Goal: Transaction & Acquisition: Subscribe to service/newsletter

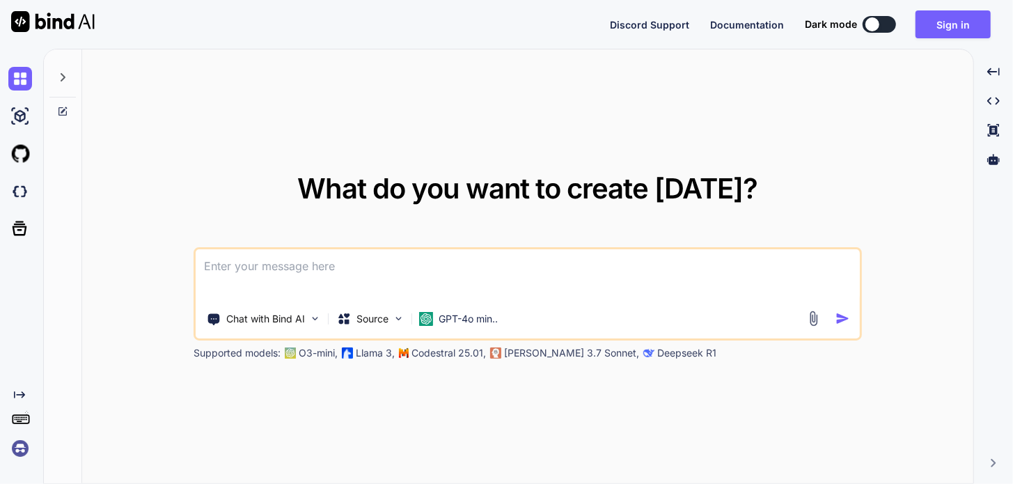
click at [21, 449] on img at bounding box center [20, 449] width 24 height 24
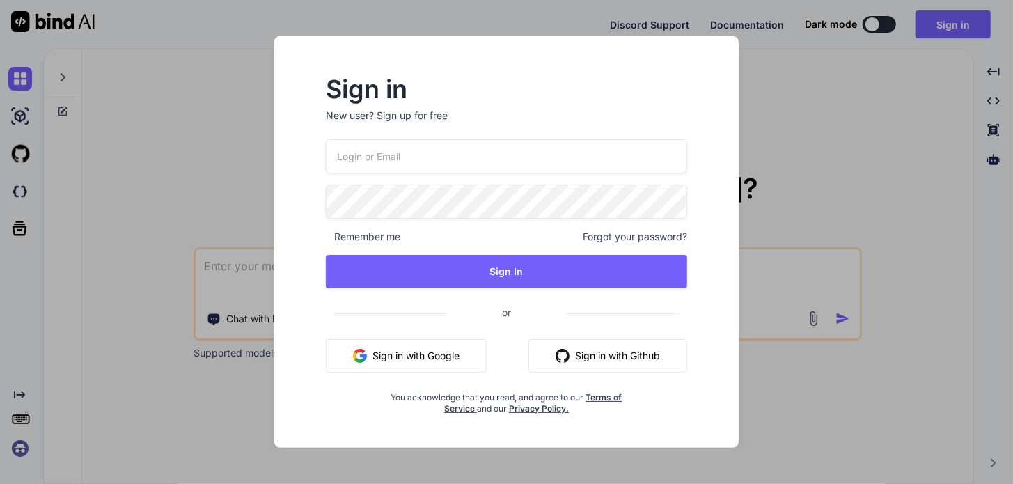
click at [180, 175] on div "Sign in New user? Sign up for free Remember me Forgot your password? Sign In or…" at bounding box center [506, 242] width 1013 height 484
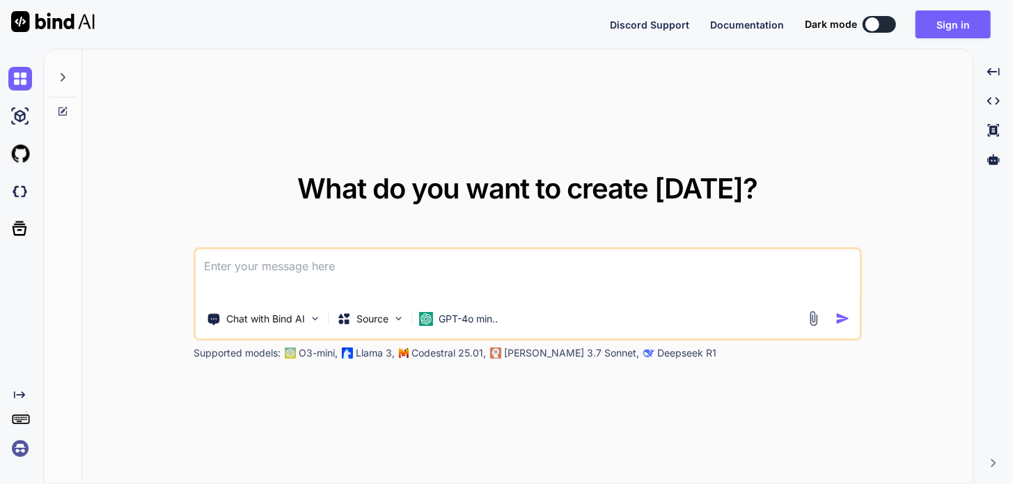
click at [20, 420] on icon at bounding box center [21, 419] width 20 height 20
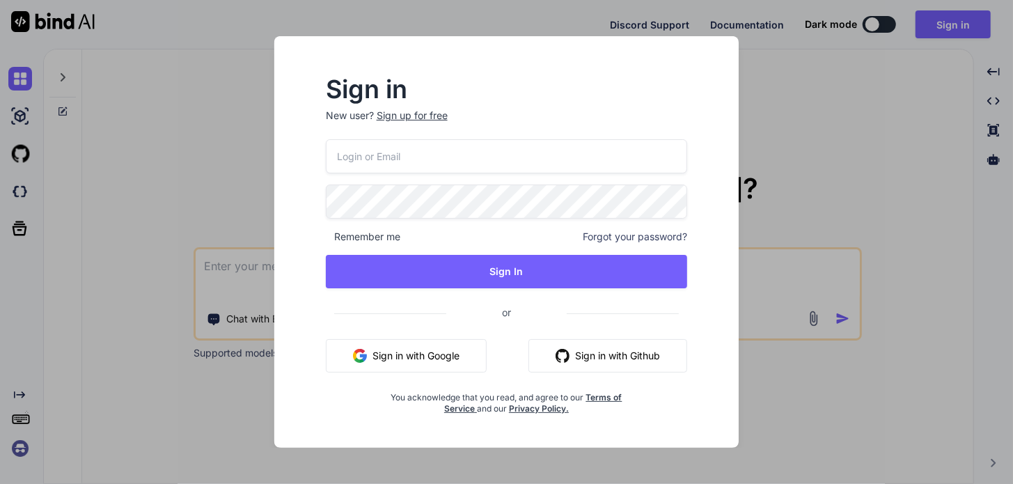
drag, startPoint x: 81, startPoint y: 379, endPoint x: 31, endPoint y: 397, distance: 52.7
click at [49, 391] on div "Sign in New user? Sign up for free Remember me Forgot your password? Sign In or…" at bounding box center [506, 242] width 1013 height 484
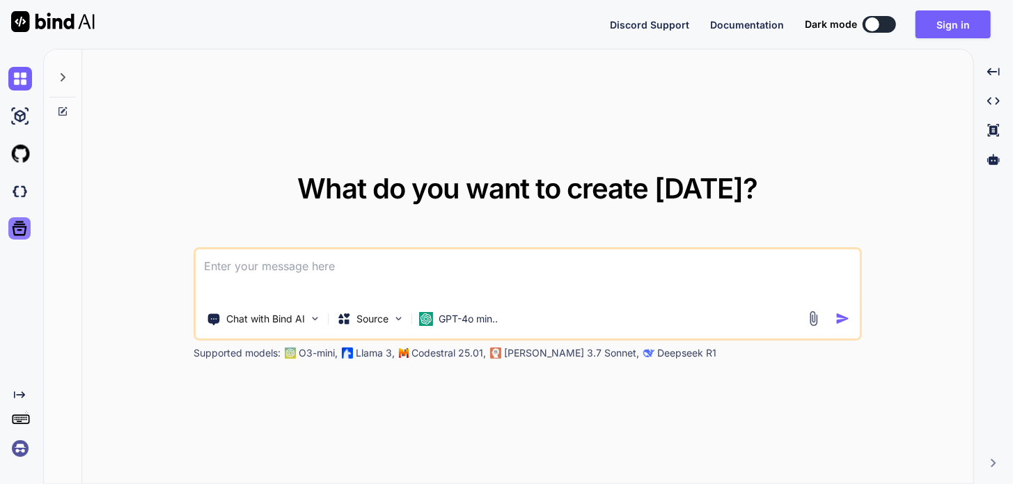
click at [18, 226] on icon at bounding box center [20, 228] width 15 height 15
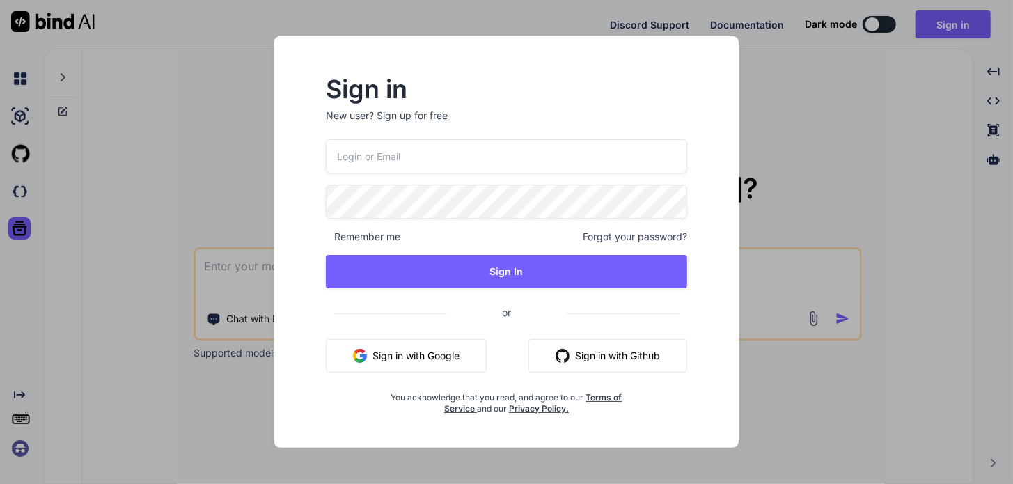
click at [174, 126] on div "Sign in New user? Sign up for free Remember me Forgot your password? Sign In or…" at bounding box center [506, 242] width 1013 height 484
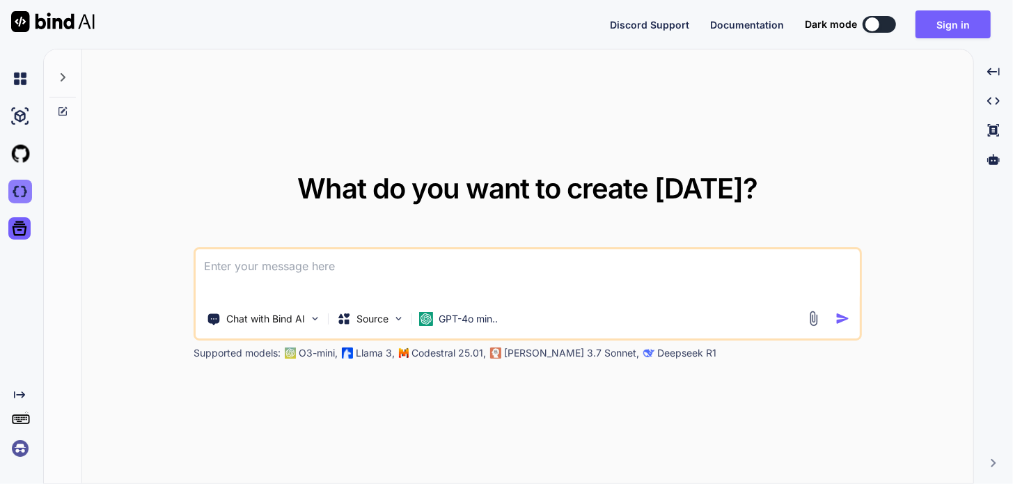
click at [20, 191] on img at bounding box center [20, 192] width 24 height 24
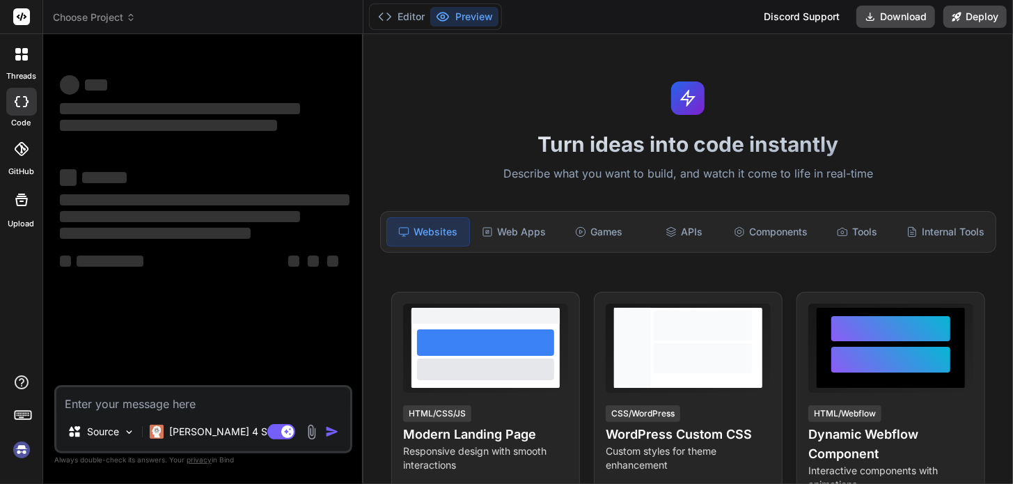
type textarea "x"
click at [926, 227] on div "Internal Tools" at bounding box center [945, 231] width 89 height 29
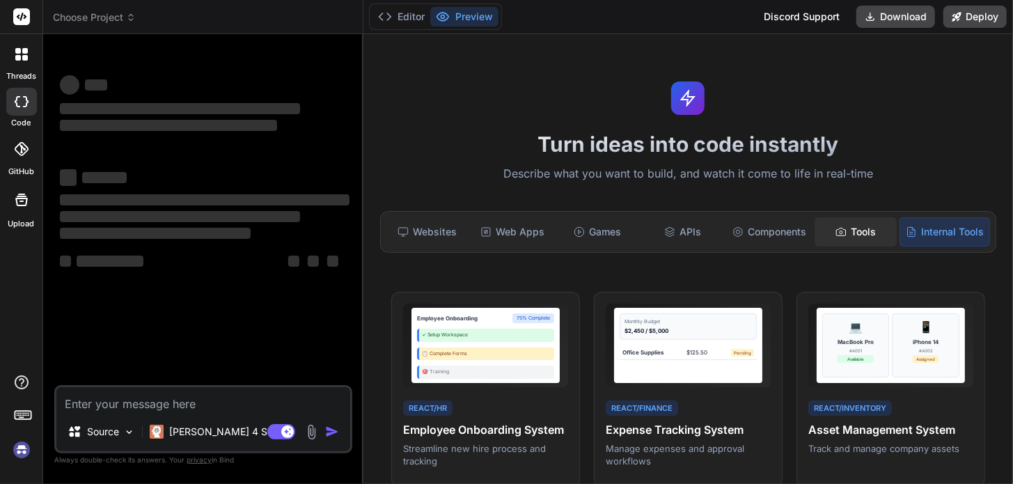
click at [839, 228] on div "Tools" at bounding box center [856, 231] width 82 height 29
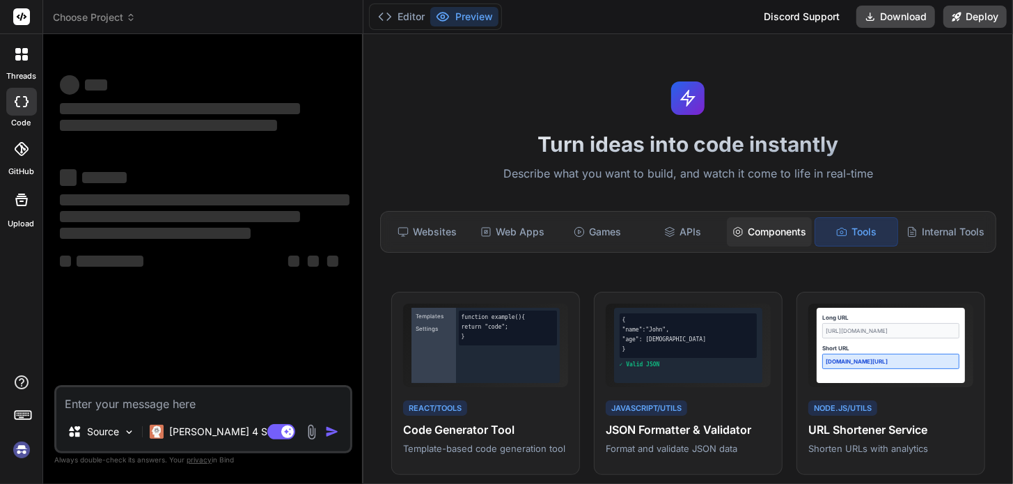
click at [771, 235] on div "Components" at bounding box center [769, 231] width 85 height 29
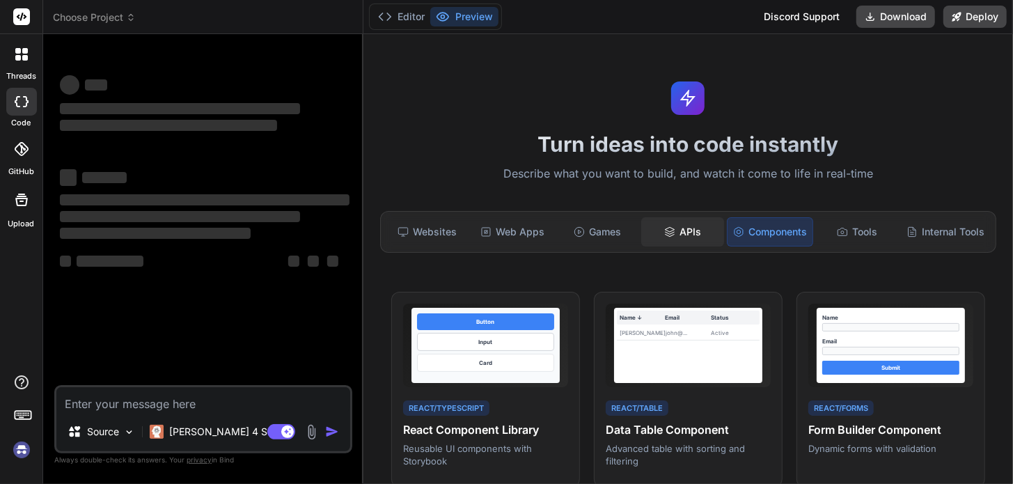
click at [670, 228] on div "APIs" at bounding box center [682, 231] width 82 height 29
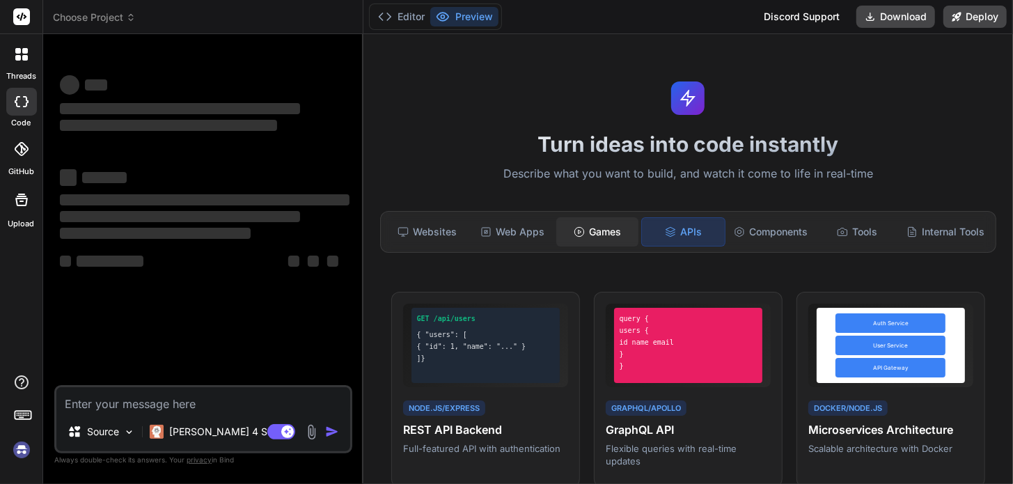
click at [598, 229] on div "Games" at bounding box center [597, 231] width 82 height 29
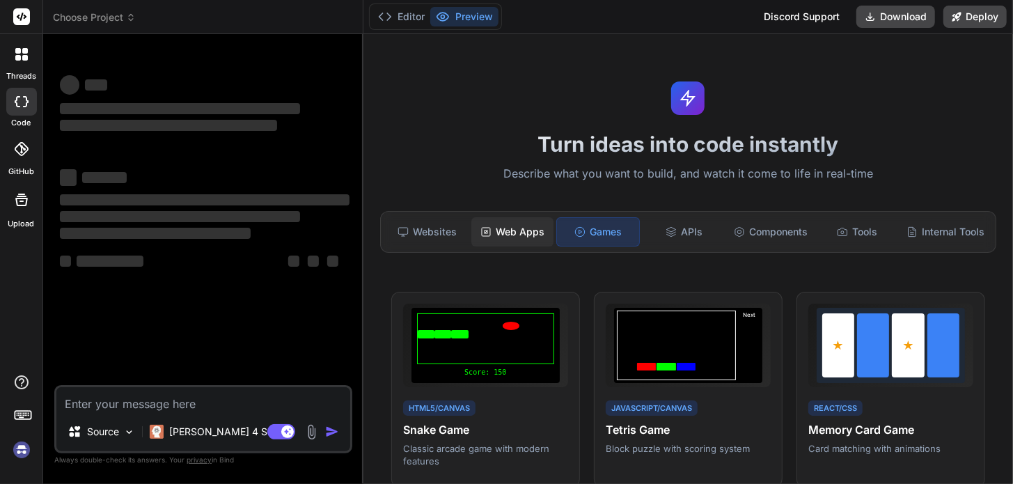
click at [523, 233] on div "Web Apps" at bounding box center [513, 231] width 82 height 29
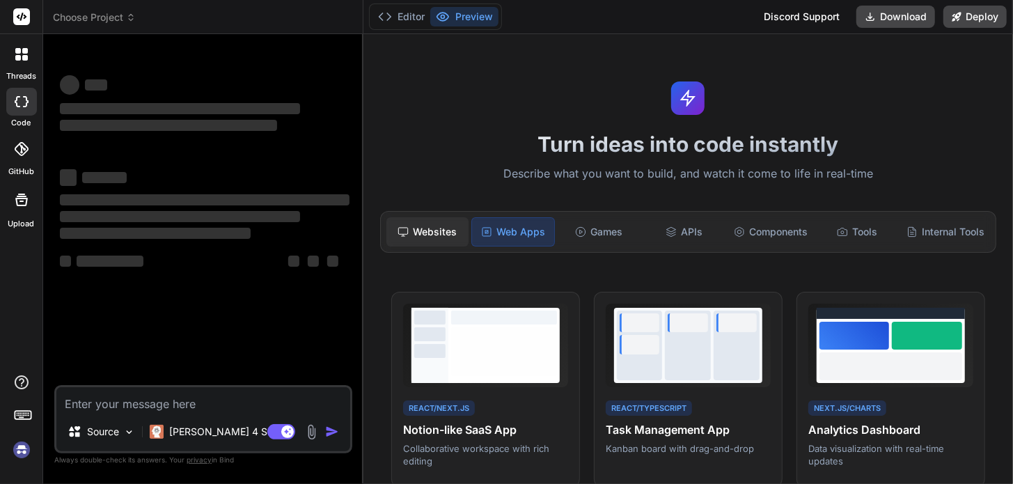
click at [437, 228] on div "Websites" at bounding box center [428, 231] width 82 height 29
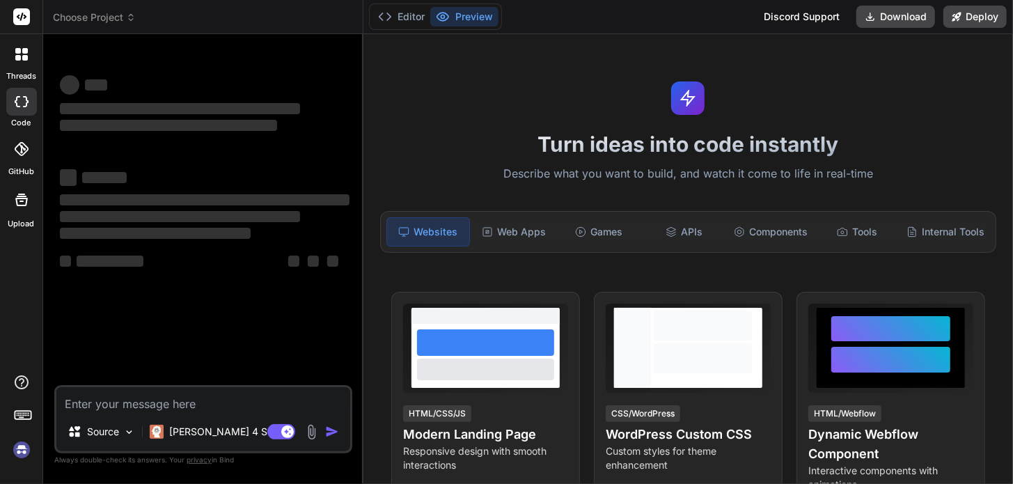
click at [470, 20] on button "Preview" at bounding box center [464, 17] width 68 height 20
click at [409, 16] on button "Editor" at bounding box center [402, 17] width 58 height 20
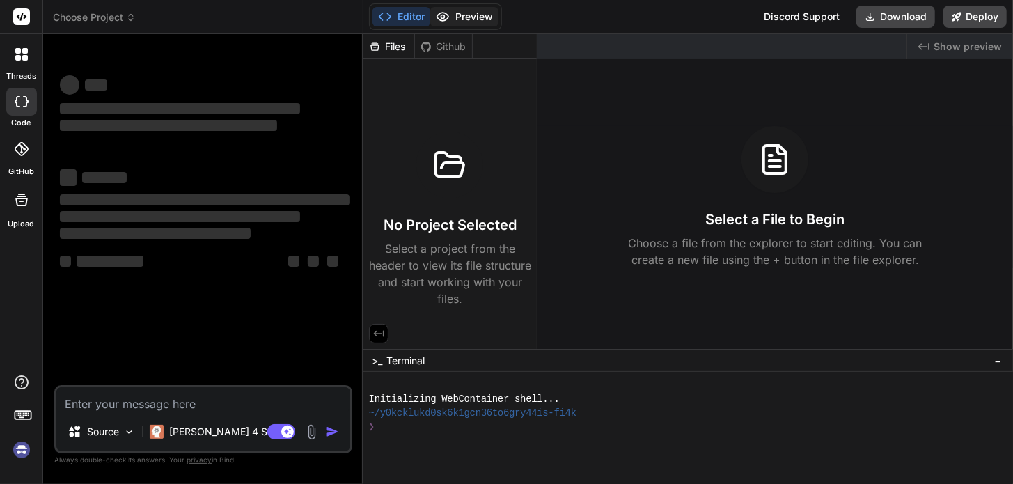
click at [462, 9] on button "Preview" at bounding box center [464, 17] width 68 height 20
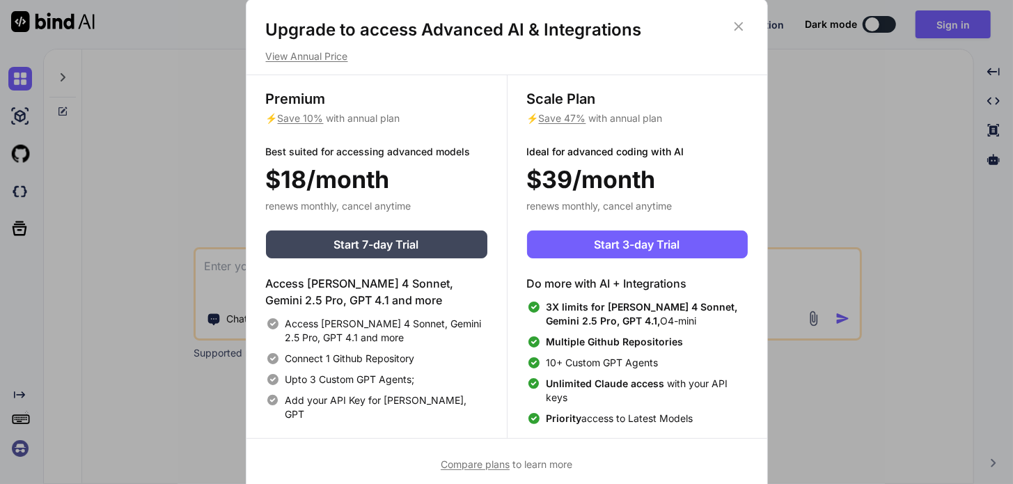
click at [740, 29] on icon at bounding box center [738, 26] width 15 height 15
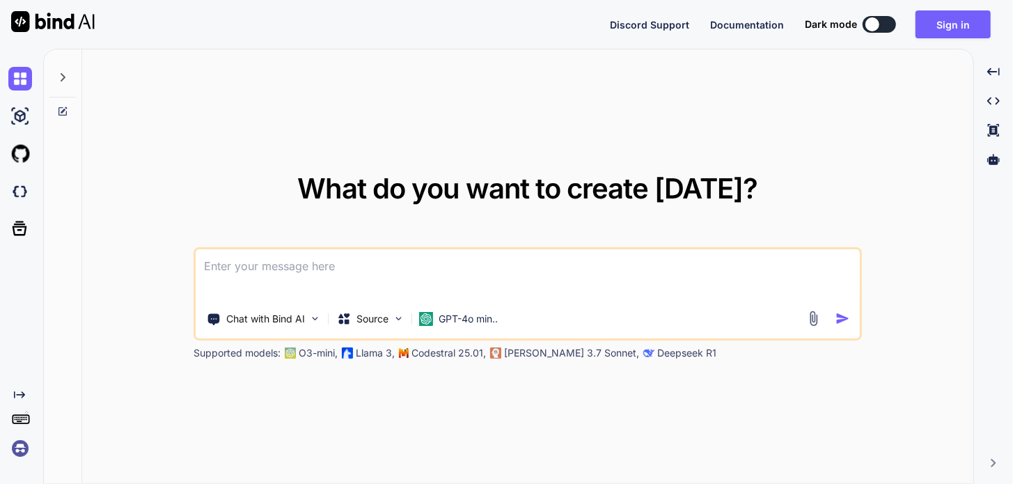
click at [657, 350] on p "Deepseek R1" at bounding box center [686, 353] width 59 height 14
click at [557, 344] on div "Chat with Bind AI Source GPT-4o min.. Supported models: O3-mini, Llama 3, Codes…" at bounding box center [528, 303] width 669 height 113
click at [988, 102] on icon "Created with Pixso." at bounding box center [994, 101] width 13 height 13
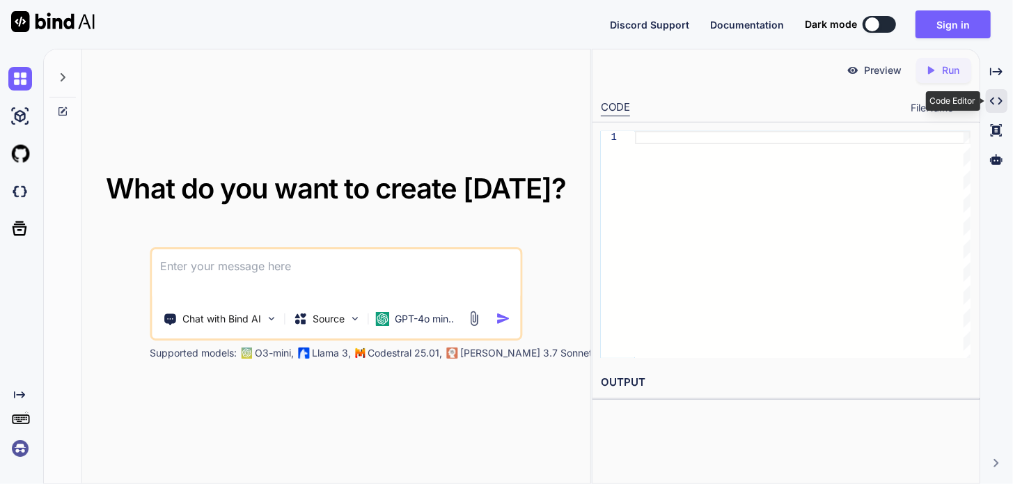
click at [988, 102] on div "Created with Pixso." at bounding box center [997, 101] width 22 height 24
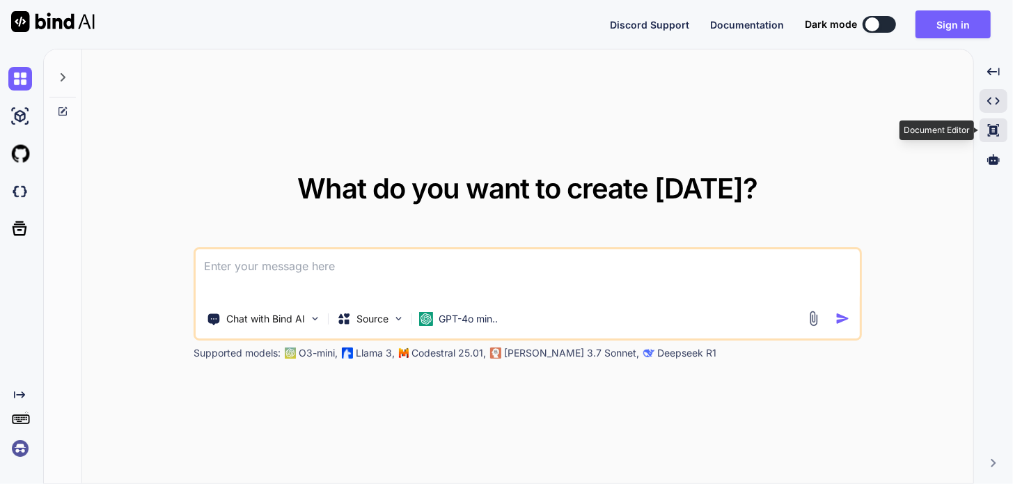
click at [992, 128] on icon "Created with Pixso." at bounding box center [994, 130] width 13 height 13
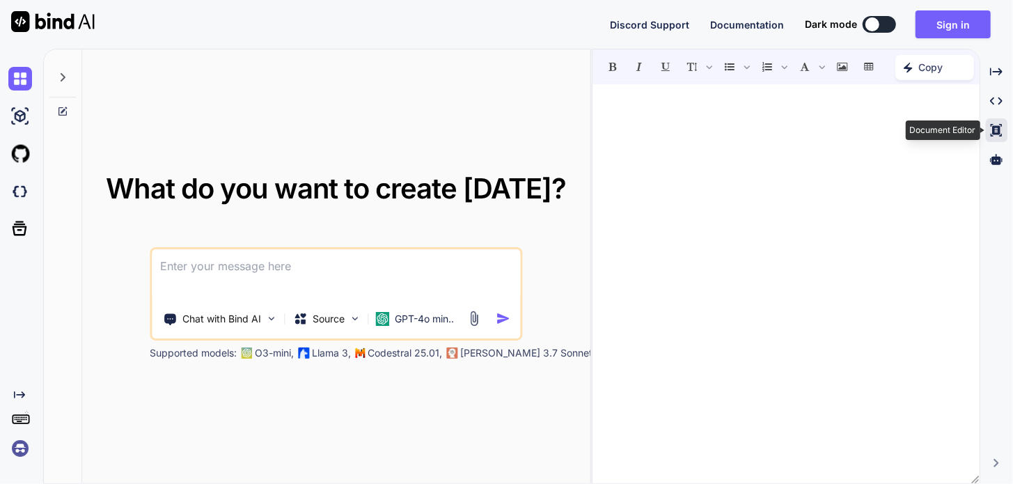
click at [992, 128] on icon "Created with Pixso." at bounding box center [996, 130] width 13 height 13
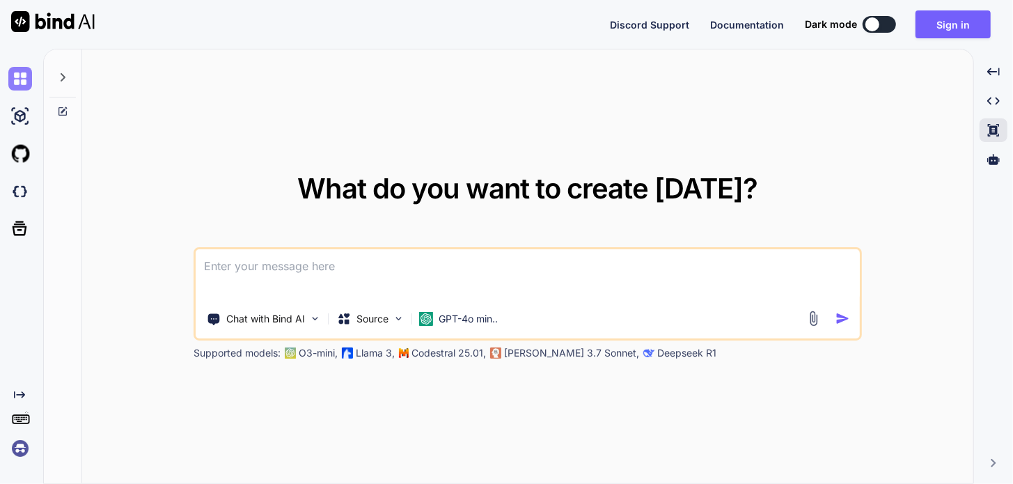
click at [22, 79] on img at bounding box center [20, 79] width 24 height 24
click at [25, 116] on img at bounding box center [20, 116] width 24 height 24
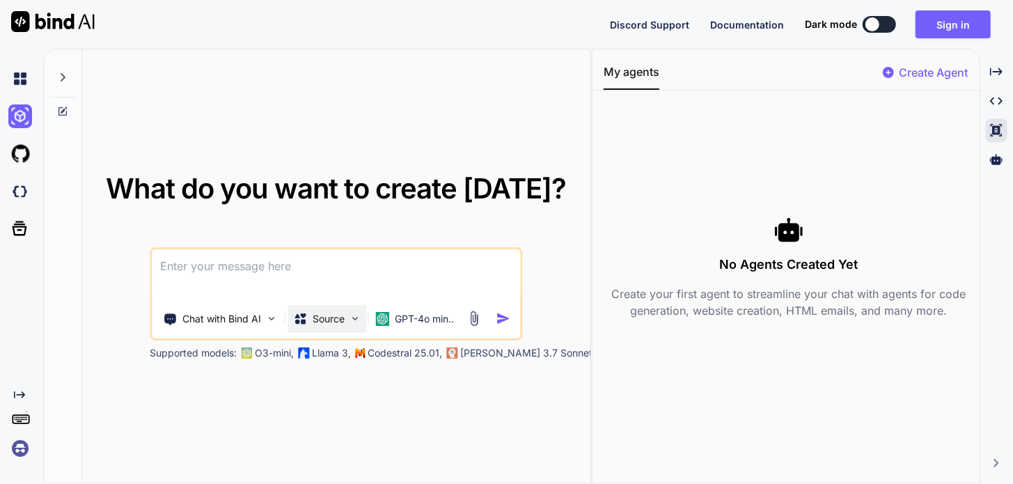
click at [357, 318] on img at bounding box center [355, 319] width 12 height 12
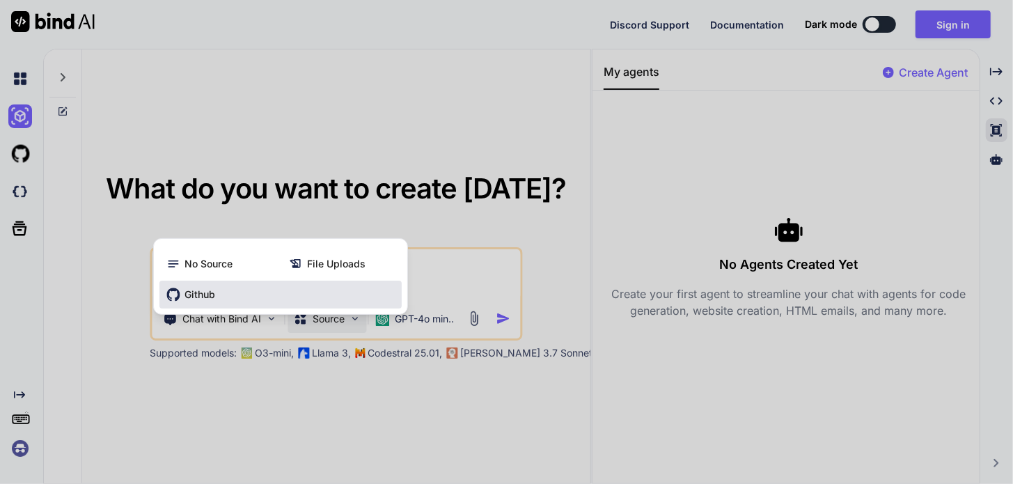
click at [204, 297] on span "Github" at bounding box center [200, 295] width 31 height 14
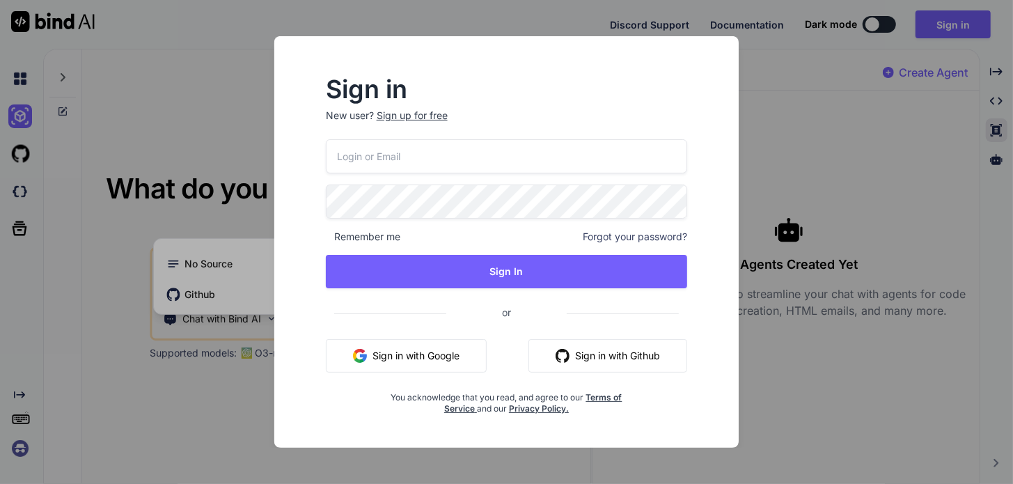
click at [394, 355] on button "Sign in with Google" at bounding box center [406, 355] width 161 height 33
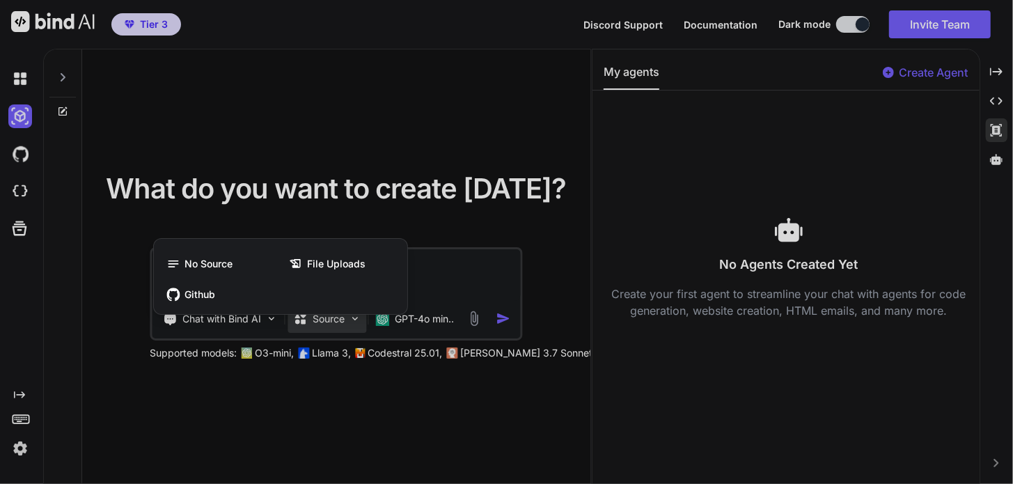
click at [439, 120] on div at bounding box center [506, 242] width 1013 height 484
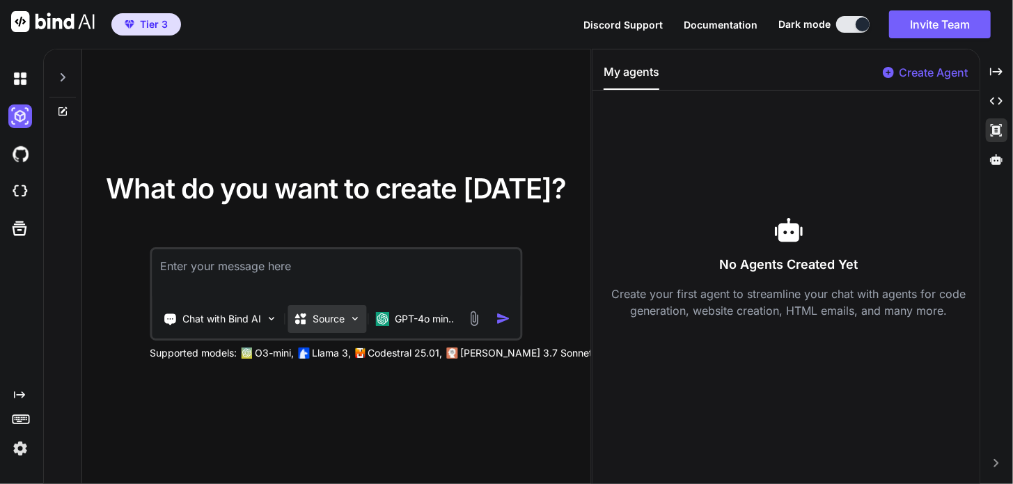
click at [357, 318] on img at bounding box center [355, 319] width 12 height 12
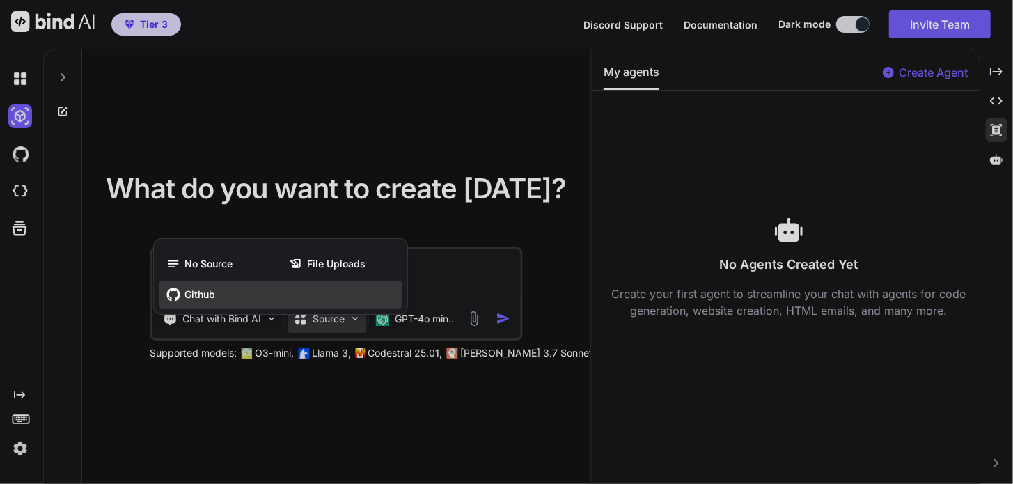
click at [196, 295] on span "Github" at bounding box center [200, 295] width 31 height 14
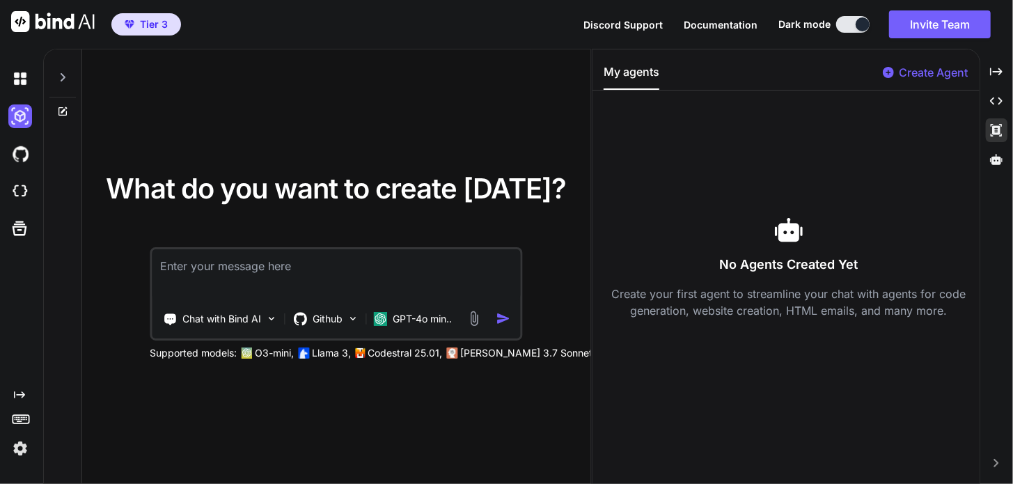
click at [21, 449] on img at bounding box center [20, 449] width 24 height 24
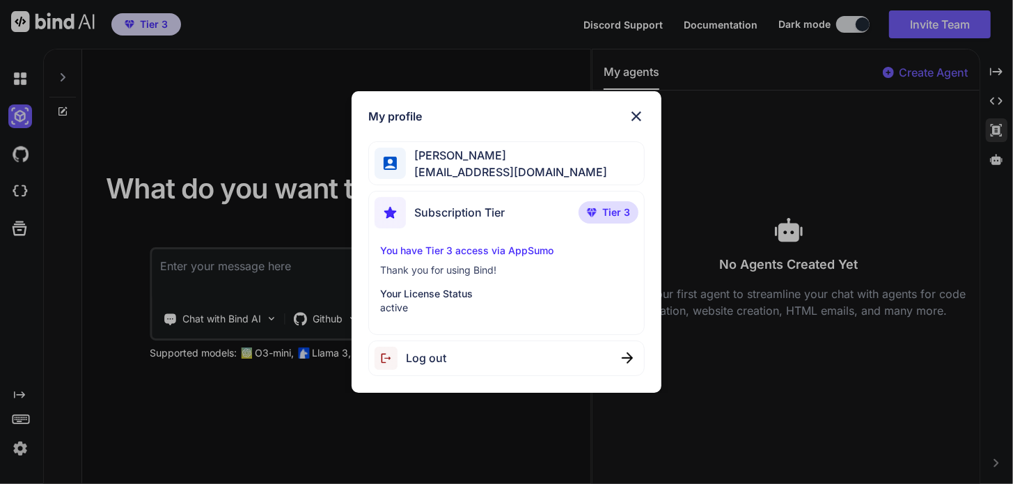
drag, startPoint x: 238, startPoint y: 444, endPoint x: 243, endPoint y: 438, distance: 8.4
click at [240, 439] on div "My profile Cory Cannon ceecann@gmail.com Subscription Tier Tier 3 You have Tier…" at bounding box center [506, 242] width 1013 height 484
